Goal: Transaction & Acquisition: Book appointment/travel/reservation

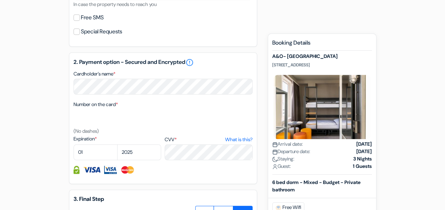
scroll to position [422, 0]
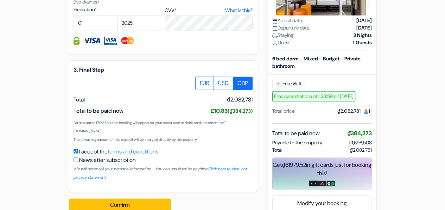
drag, startPoint x: 295, startPoint y: 90, endPoint x: 342, endPoint y: 88, distance: 47.9
click at [342, 91] on span "Free cancellation until 23:59 on [DATE]" at bounding box center [313, 96] width 83 height 11
drag, startPoint x: 345, startPoint y: 89, endPoint x: 289, endPoint y: 90, distance: 56.3
click at [290, 91] on span "Free cancellation until 23:59 on [DATE]" at bounding box center [313, 96] width 83 height 11
click at [289, 91] on span "Free cancellation until 23:59 on [DATE]" at bounding box center [313, 96] width 83 height 11
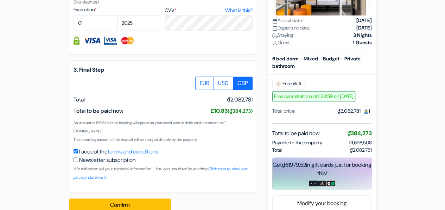
drag, startPoint x: 95, startPoint y: 112, endPoint x: 155, endPoint y: 110, distance: 60.2
click at [151, 110] on div "Total to be paid now €12.40 (₫384,273) US$14.54" at bounding box center [162, 111] width 179 height 8
click at [174, 110] on div "Total to be paid now €12.40 (₫384,273) US$14.54" at bounding box center [162, 111] width 179 height 8
drag, startPoint x: 254, startPoint y: 112, endPoint x: 196, endPoint y: 114, distance: 58.4
click at [197, 113] on div "3. Final Step EUR USD GBP Total" at bounding box center [163, 126] width 188 height 133
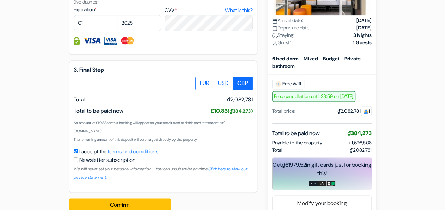
click at [184, 114] on div "Total to be paid now €12.40 (₫384,273) US$14.54" at bounding box center [162, 111] width 179 height 8
drag, startPoint x: 129, startPoint y: 125, endPoint x: 218, endPoint y: 125, distance: 89.0
click at [205, 125] on small "An amount of £10.83 for this booking will appear on your credit card or debit c…" at bounding box center [149, 127] width 152 height 13
drag, startPoint x: 234, startPoint y: 125, endPoint x: 143, endPoint y: 121, distance: 91.1
click at [143, 121] on span "An amount of €12.40 for this booking will appear on your credit card or debit c…" at bounding box center [149, 131] width 152 height 23
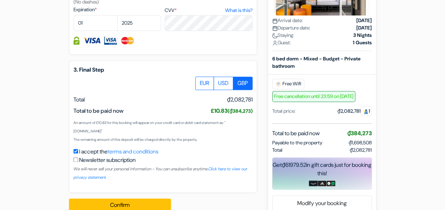
click at [142, 121] on span "An amount of €12.40 for this booking will appear on your credit card or debit c…" at bounding box center [149, 131] width 152 height 23
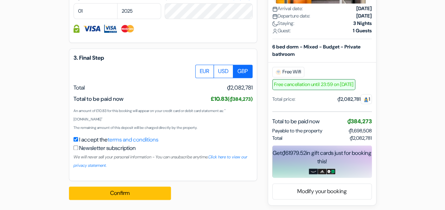
scroll to position [437, 0]
